Goal: Task Accomplishment & Management: Complete application form

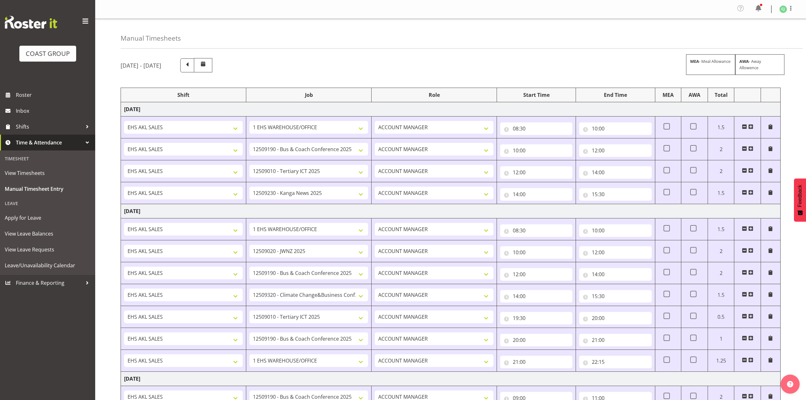
select select "69"
select select "9939"
select select "8955"
select select "10228"
select select "69"
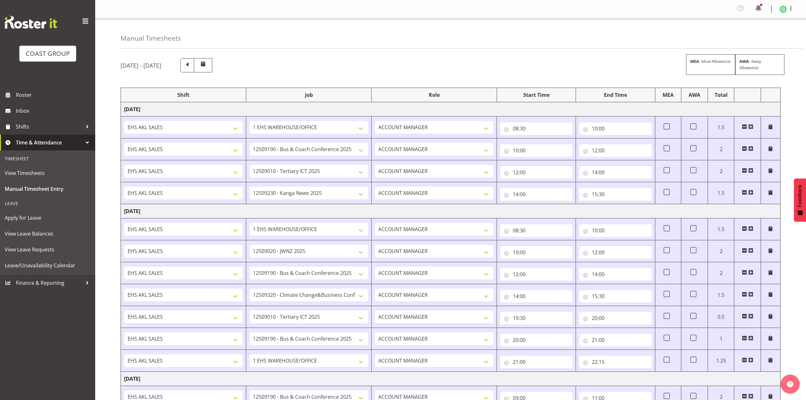
select select "9050"
select select "9939"
select select "10460"
select select "8955"
select select "9939"
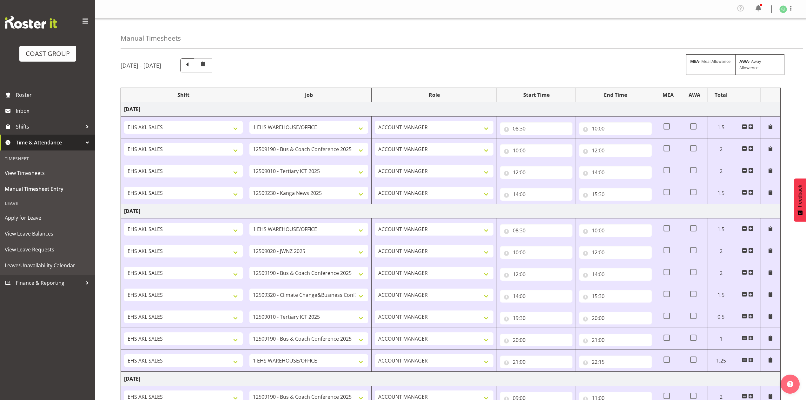
select select "69"
select select "9939"
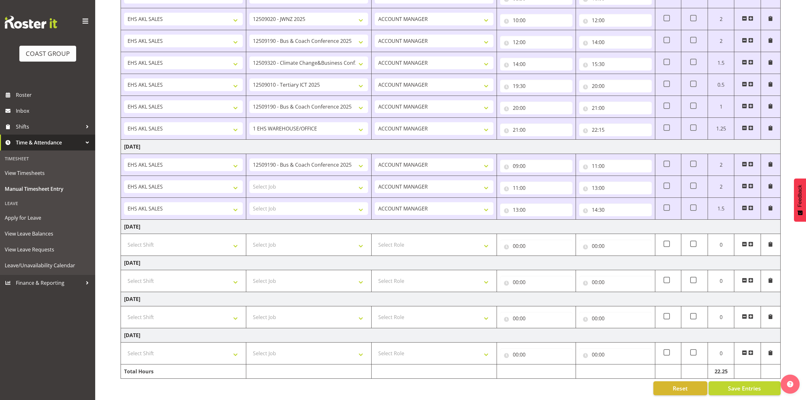
scroll to position [239, 0]
click at [750, 205] on span at bounding box center [750, 207] width 5 height 5
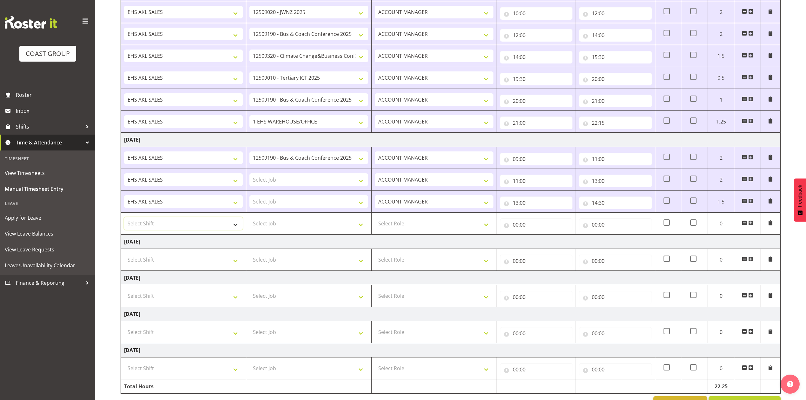
click at [195, 226] on select "Select Shift EHS AKL SALES" at bounding box center [183, 223] width 119 height 13
select select "1327"
click at [124, 220] on select "Select Shift EHS AKL SALES" at bounding box center [183, 223] width 119 height 13
click at [380, 225] on select "Select Role ACCOUNT MANAGER Account Manager" at bounding box center [434, 223] width 119 height 13
select select "197"
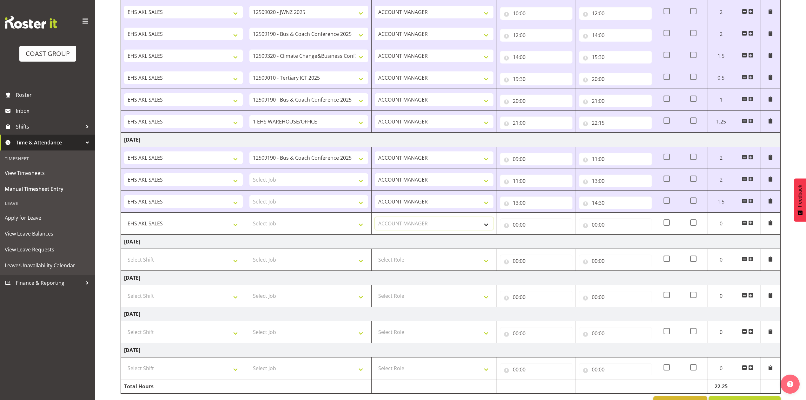
click at [375, 220] on select "Select Role ACCOUNT MANAGER Account Manager" at bounding box center [434, 223] width 119 height 13
drag, startPoint x: 515, startPoint y: 226, endPoint x: 531, endPoint y: 234, distance: 17.5
click at [516, 226] on input "00:00" at bounding box center [536, 224] width 72 height 13
click at [543, 242] on select "00 01 02 03 04 05 06 07 08 09 10 11 12 13 14 15 16 17 18 19 20 21 22 23" at bounding box center [543, 241] width 14 height 13
select select "14"
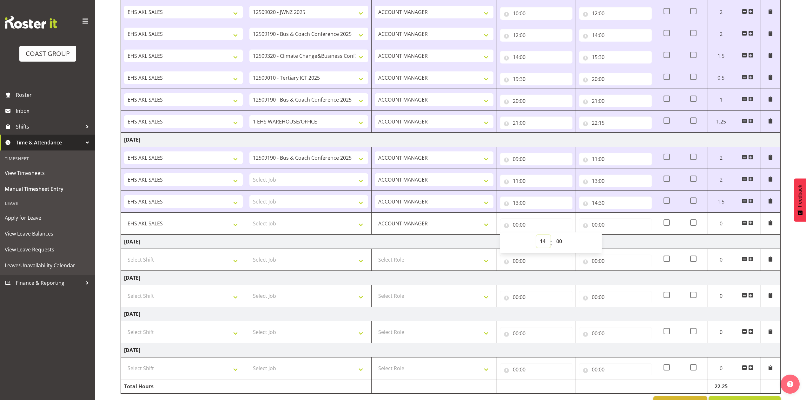
click at [536, 237] on select "00 01 02 03 04 05 06 07 08 09 10 11 12 13 14 15 16 17 18 19 20 21 22 23" at bounding box center [543, 241] width 14 height 13
type input "14:00"
drag, startPoint x: 563, startPoint y: 243, endPoint x: 563, endPoint y: 238, distance: 5.1
click at [563, 243] on select "00 01 02 03 04 05 06 07 08 09 10 11 12 13 14 15 16 17 18 19 20 21 22 23 24 25 2…" at bounding box center [560, 241] width 14 height 13
select select "30"
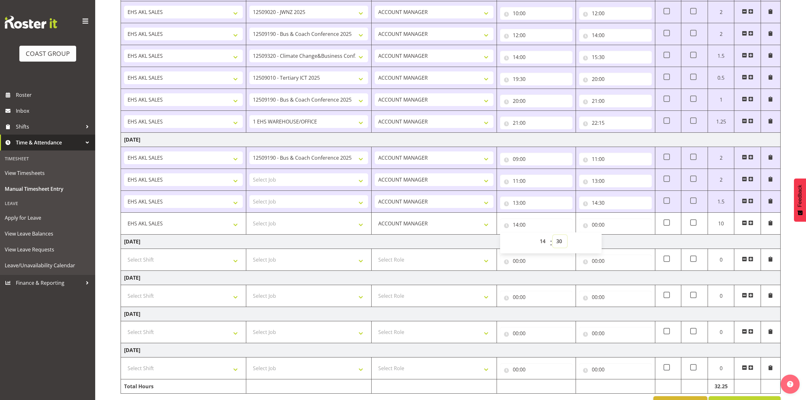
click at [553, 237] on select "00 01 02 03 04 05 06 07 08 09 10 11 12 13 14 15 16 17 18 19 20 21 22 23 24 25 2…" at bounding box center [560, 241] width 14 height 13
type input "14:30"
click at [597, 226] on input "00:00" at bounding box center [615, 224] width 72 height 13
click at [619, 244] on select "00 01 02 03 04 05 06 07 08 09 10 11 12 13 14 15 16 17 18 19 20 21 22 23" at bounding box center [622, 241] width 14 height 13
select select "15"
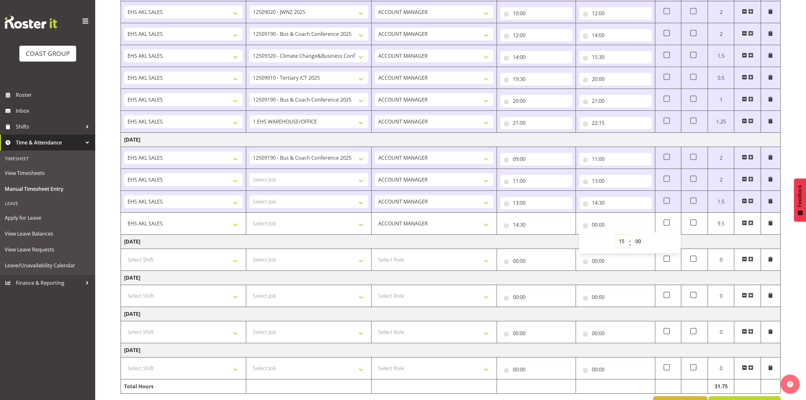
click at [615, 237] on select "00 01 02 03 04 05 06 07 08 09 10 11 12 13 14 15 16 17 18 19 20 21 22 23" at bounding box center [622, 241] width 14 height 13
type input "15:00"
click at [637, 239] on select "00 01 02 03 04 05 06 07 08 09 10 11 12 13 14 15 16 17 18 19 20 21 22 23 24 25 2…" at bounding box center [639, 241] width 14 height 13
select select "30"
click at [632, 237] on select "00 01 02 03 04 05 06 07 08 09 10 11 12 13 14 15 16 17 18 19 20 21 22 23 24 25 2…" at bounding box center [639, 241] width 14 height 13
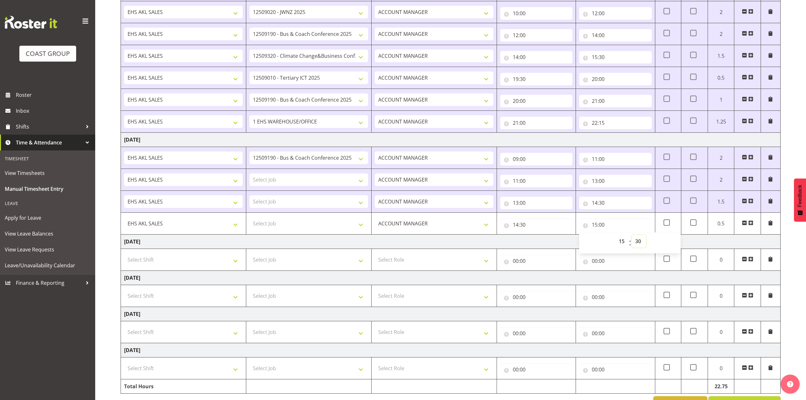
type input "15:30"
click at [561, 238] on td "[DATE]" at bounding box center [451, 242] width 660 height 14
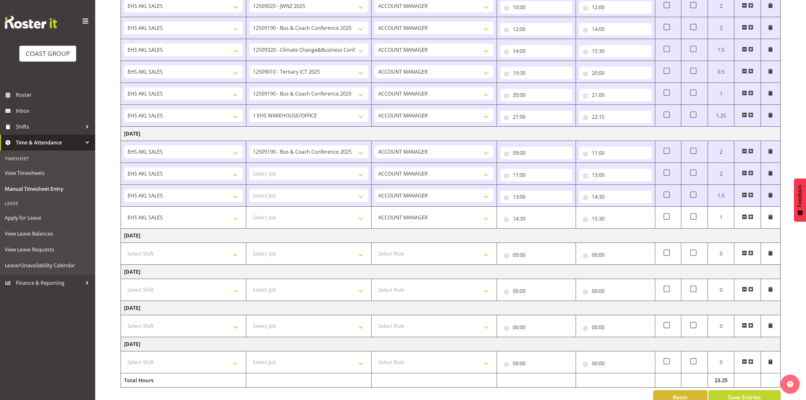
scroll to position [264, 0]
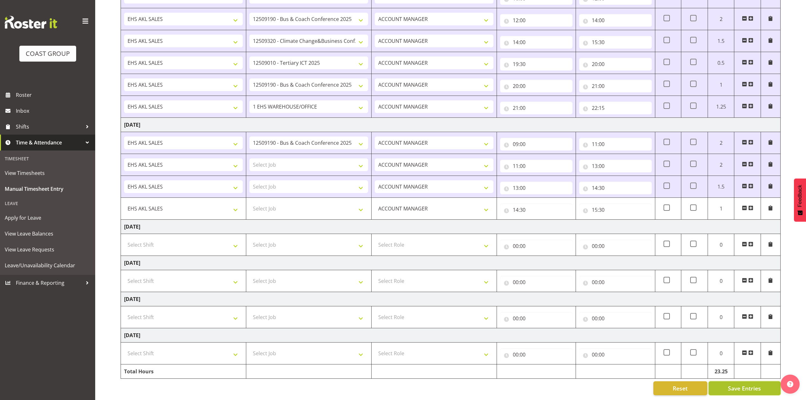
click at [748, 384] on span "Save Entries" at bounding box center [744, 388] width 33 height 8
